Goal: Find specific page/section: Find specific page/section

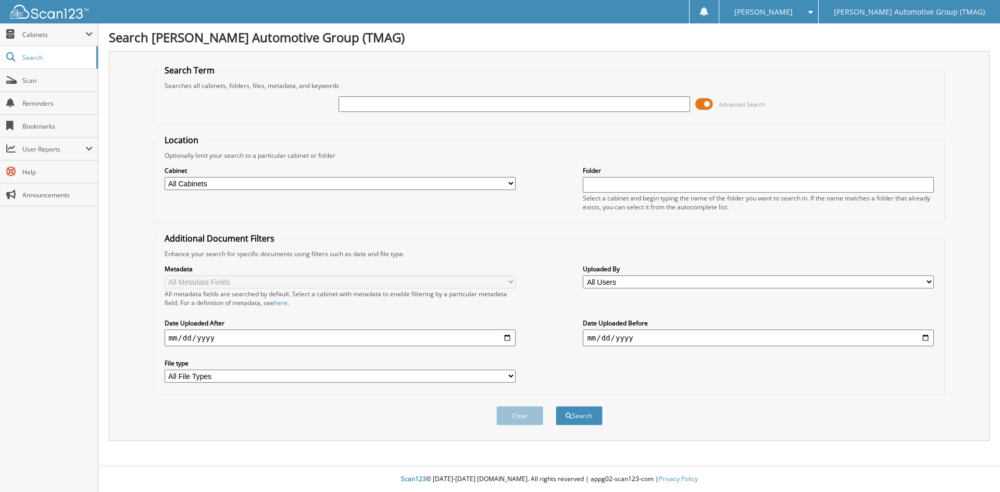
click at [399, 104] on input "text" at bounding box center [513, 104] width 351 height 16
type input "503160"
click at [555, 406] on button "Search" at bounding box center [578, 415] width 47 height 19
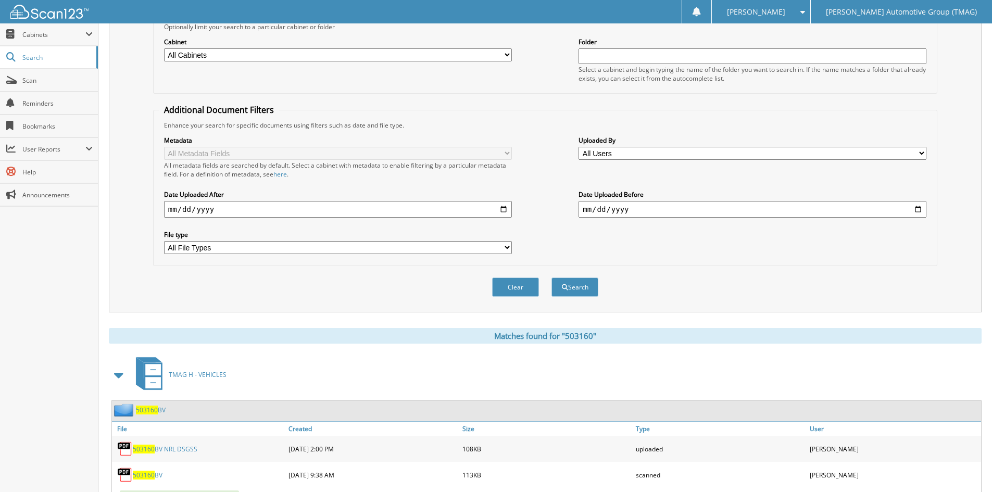
scroll to position [174, 0]
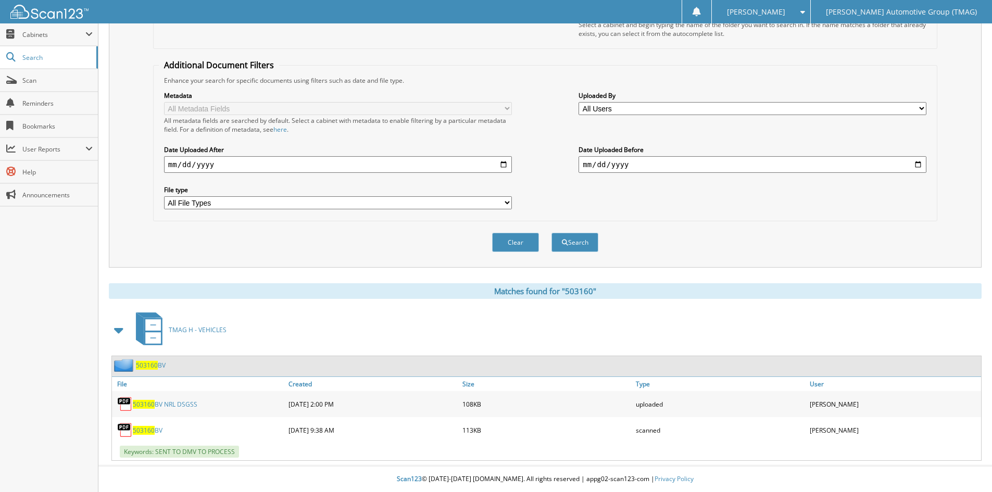
click at [153, 370] on div "503160 BV" at bounding box center [139, 365] width 54 height 13
click at [152, 369] on span "503160" at bounding box center [147, 365] width 22 height 9
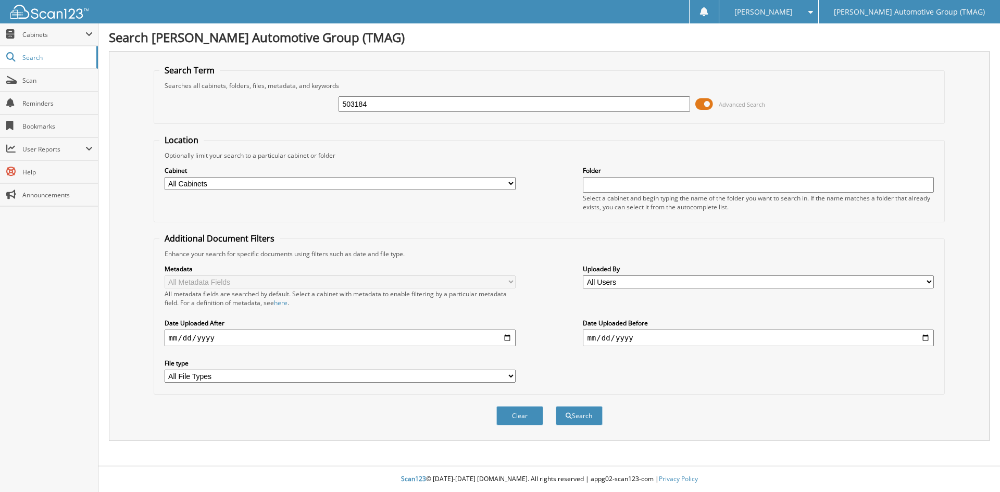
type input "503184"
click at [555, 406] on button "Search" at bounding box center [578, 415] width 47 height 19
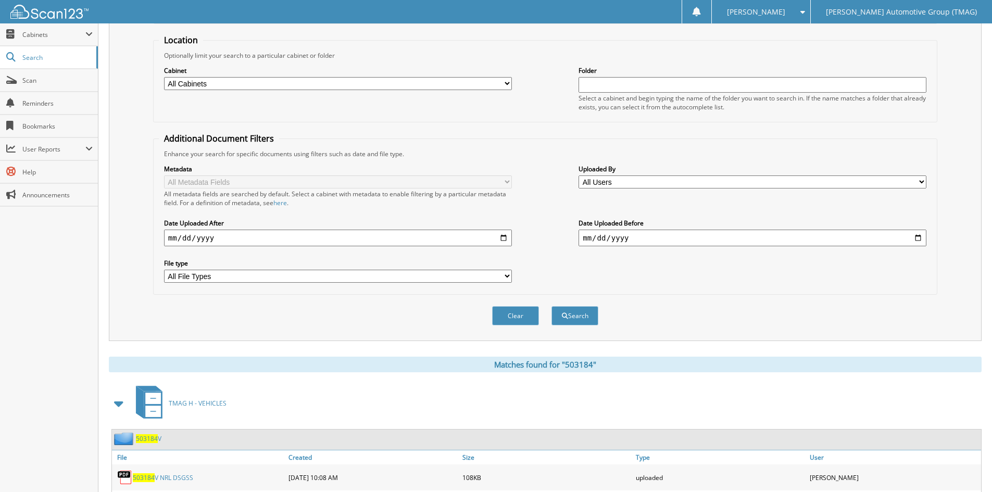
scroll to position [174, 0]
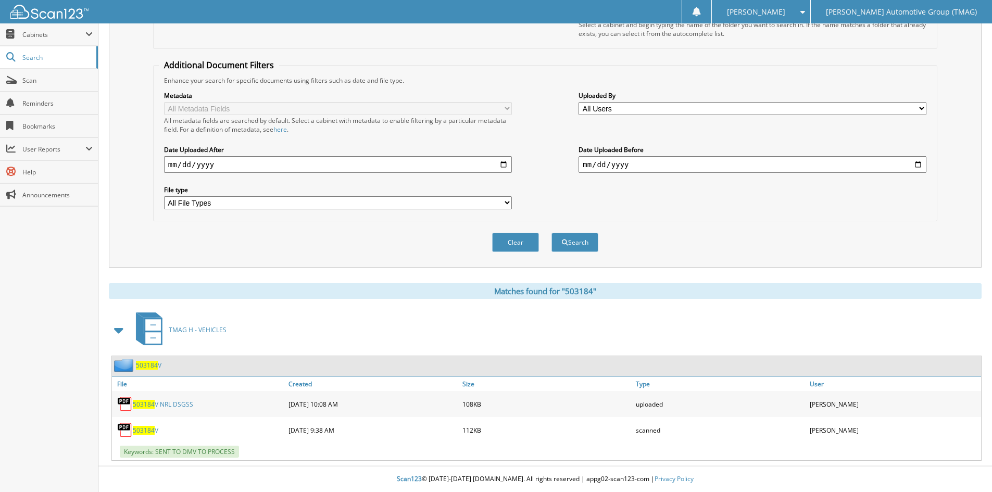
click at [145, 367] on span "503184" at bounding box center [147, 365] width 22 height 9
